Goal: Task Accomplishment & Management: Complete application form

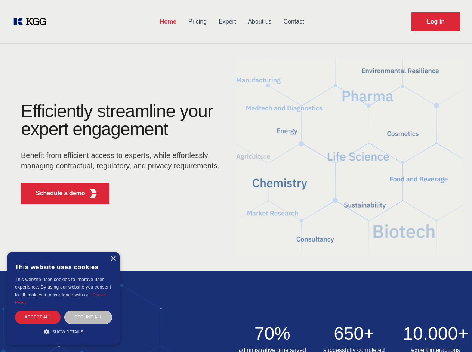
click at [236, 176] on div "Efficiently streamline your expert engagement Benefit from efficient access to …" at bounding box center [122, 156] width 227 height 108
click at [56, 194] on p "Schedule a demo" at bounding box center [60, 193] width 49 height 9
click at [113, 259] on div "× This website uses cookies This website uses cookies to improve user experienc…" at bounding box center [63, 299] width 112 height 92
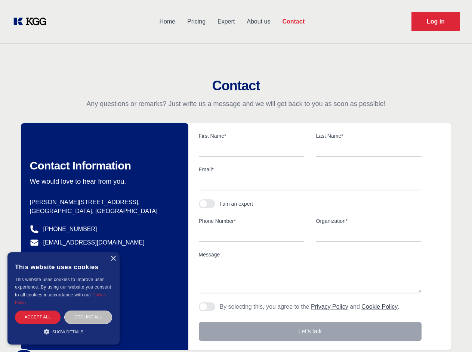
click at [38, 317] on div "Accept all" at bounding box center [38, 317] width 46 height 13
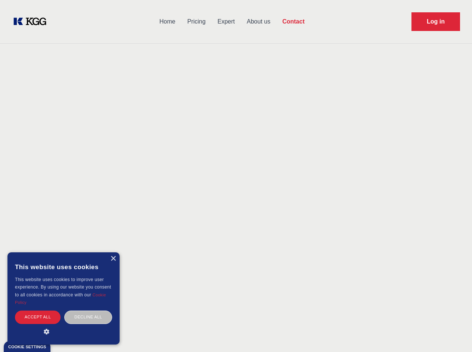
click at [88, 317] on div "Decline all" at bounding box center [88, 317] width 48 height 13
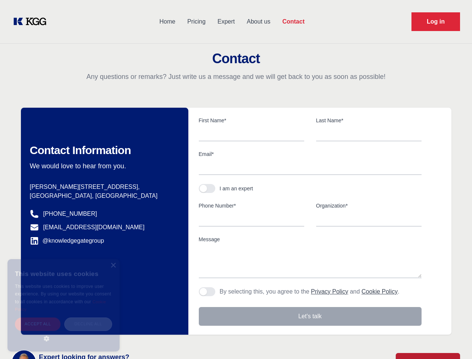
click at [64, 332] on main "Contact Any questions or remarks? Just write us a message and we will get back …" at bounding box center [236, 194] width 472 height 389
